Goal: Task Accomplishment & Management: Manage account settings

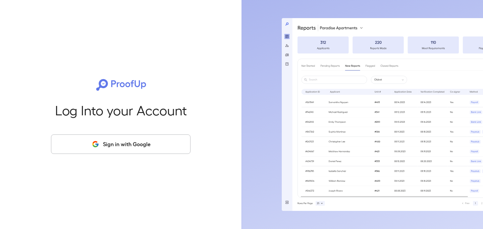
click at [123, 168] on div "Log Into your Account Sign in with Google" at bounding box center [121, 114] width 220 height 229
click at [135, 154] on div "Log Into your Account Sign in with Google" at bounding box center [121, 114] width 220 height 229
click at [139, 150] on button "Sign in with Google" at bounding box center [121, 144] width 140 height 19
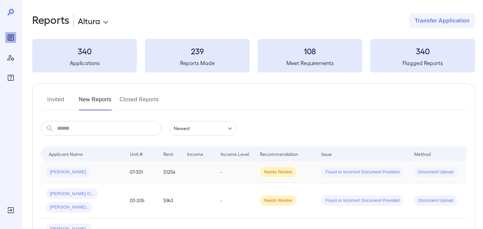
click at [200, 175] on td at bounding box center [199, 172] width 34 height 22
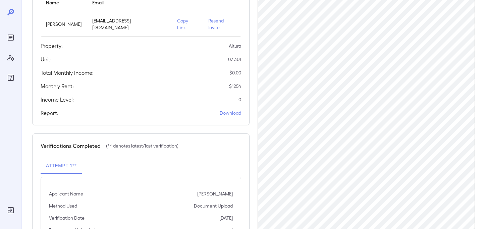
scroll to position [91, 0]
click at [217, 24] on p "Resend Invite" at bounding box center [222, 24] width 28 height 13
